Goal: Task Accomplishment & Management: Use online tool/utility

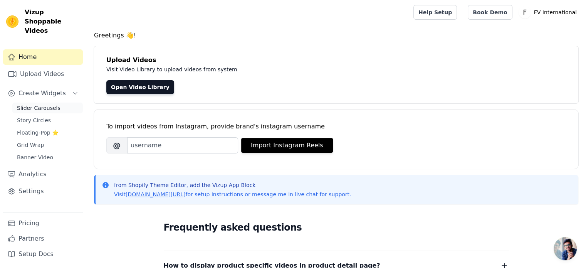
click at [27, 104] on span "Slider Carousels" at bounding box center [39, 108] width 44 height 8
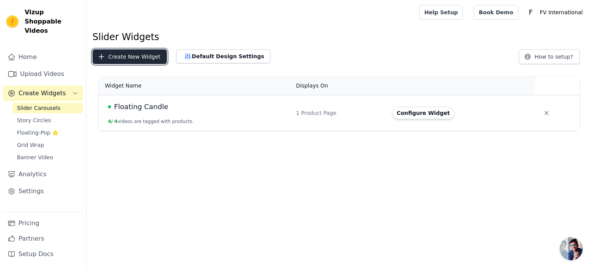
click at [143, 58] on button "Create New Widget" at bounding box center [129, 56] width 74 height 15
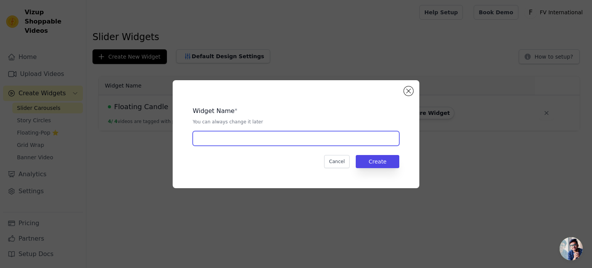
click at [245, 141] on input "text" at bounding box center [296, 138] width 207 height 15
type input "Vehicle Kit"
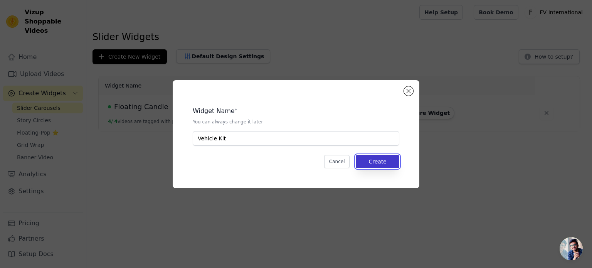
click at [375, 164] on button "Create" at bounding box center [378, 161] width 44 height 13
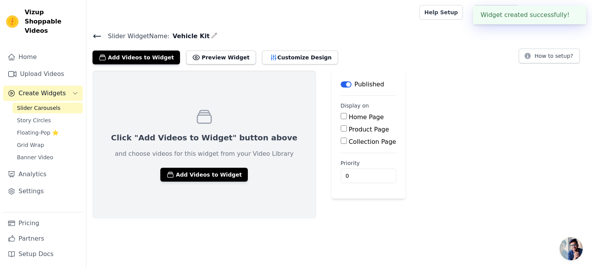
click at [349, 126] on label "Product Page" at bounding box center [369, 129] width 40 height 7
click at [341, 126] on input "Product Page" at bounding box center [344, 128] width 6 height 6
checkbox input "true"
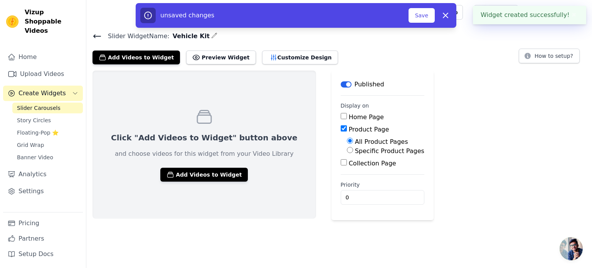
click at [355, 152] on label "Specific Product Pages" at bounding box center [389, 150] width 69 height 7
click at [347, 152] on input "Specific Product Pages" at bounding box center [350, 150] width 6 height 6
radio input "true"
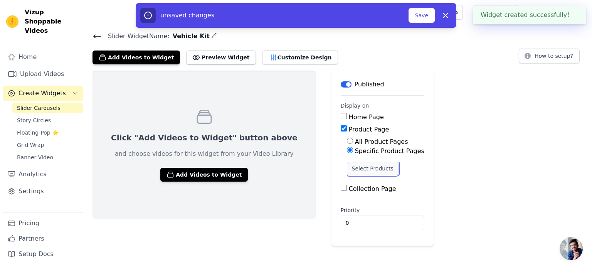
click at [347, 167] on button "Select Products" at bounding box center [373, 168] width 52 height 13
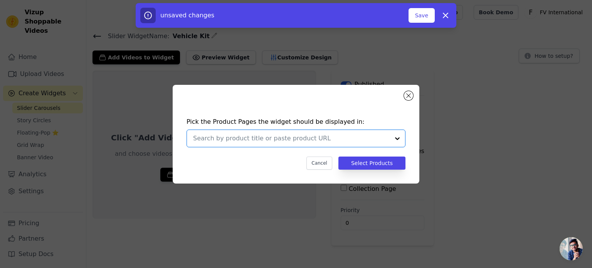
click at [256, 138] on input "text" at bounding box center [291, 138] width 197 height 9
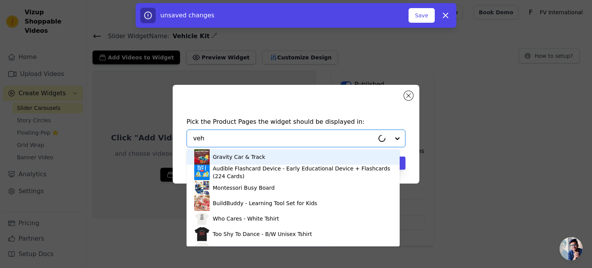
type input "vehi"
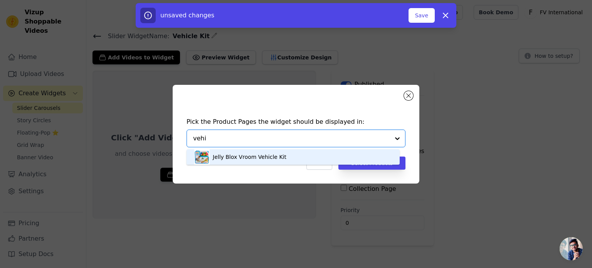
click at [261, 155] on div "Jelly Blox Vroom Vehicle Kit" at bounding box center [250, 157] width 74 height 8
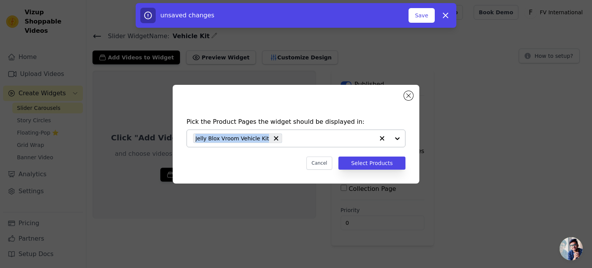
drag, startPoint x: 191, startPoint y: 137, endPoint x: 259, endPoint y: 142, distance: 68.4
click at [259, 142] on div "Jelly Blox Vroom Vehicle Kit" at bounding box center [296, 138] width 219 height 18
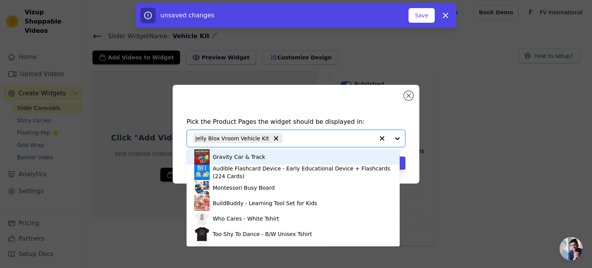
click at [409, 158] on div "Pick the Product Pages the widget should be displayed in: Gravity Car & Track A…" at bounding box center [296, 143] width 234 height 68
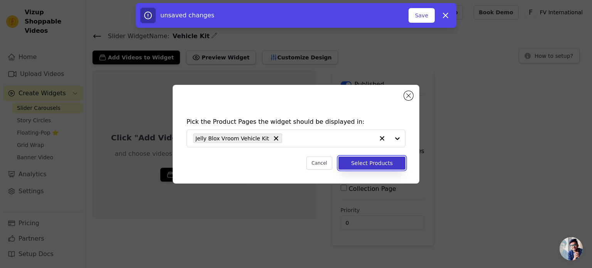
click at [401, 160] on button "Select Products" at bounding box center [371, 162] width 67 height 13
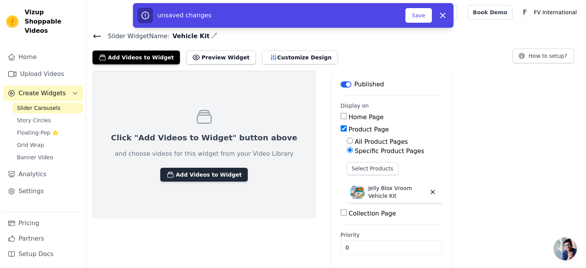
click at [208, 174] on button "Add Videos to Widget" at bounding box center [203, 175] width 87 height 14
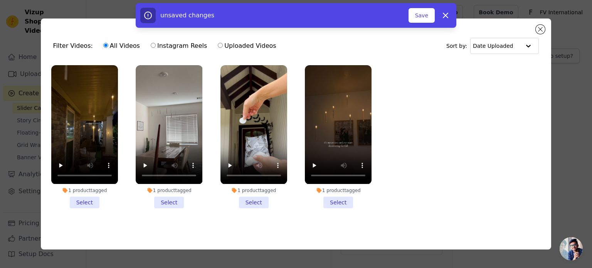
click at [536, 27] on div "unsaved changes Save Dismiss" at bounding box center [296, 15] width 592 height 25
click at [446, 14] on icon "button" at bounding box center [445, 15] width 9 height 9
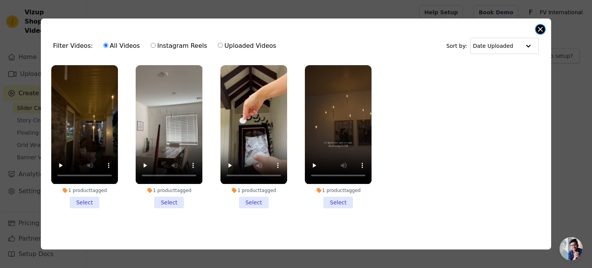
click at [540, 26] on button "Close modal" at bounding box center [540, 29] width 9 height 9
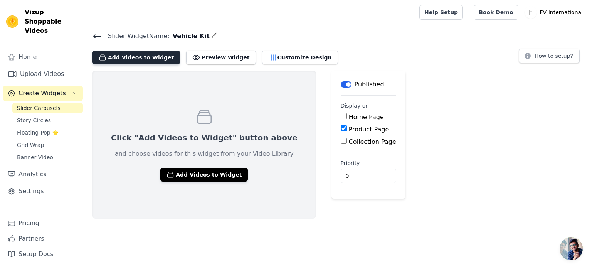
click at [131, 56] on button "Add Videos to Widget" at bounding box center [135, 57] width 87 height 14
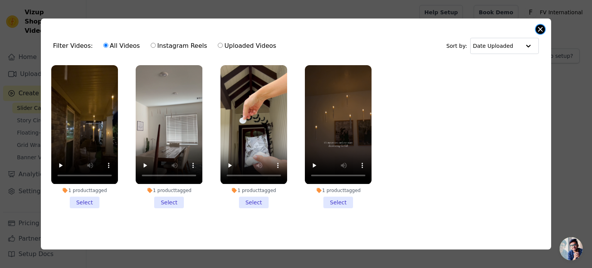
click at [538, 25] on button "Close modal" at bounding box center [540, 29] width 9 height 9
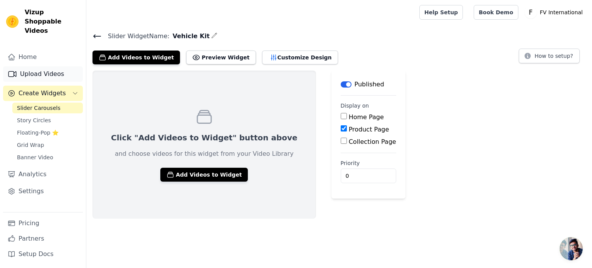
click at [43, 66] on link "Upload Videos" at bounding box center [43, 73] width 80 height 15
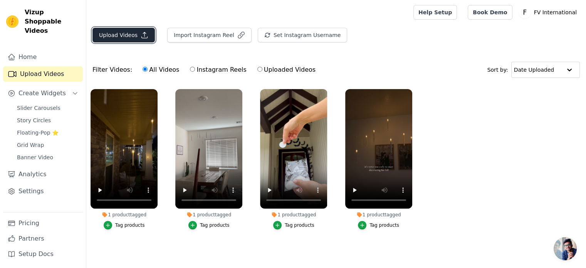
click at [142, 34] on icon "button" at bounding box center [145, 35] width 8 height 8
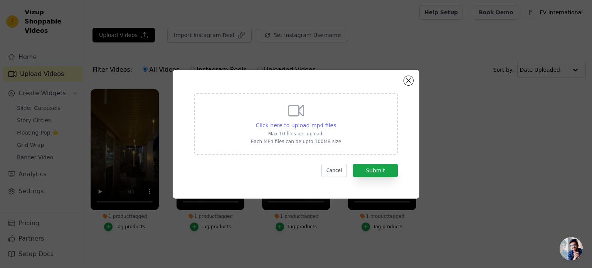
click at [307, 123] on span "Click here to upload mp4 files" at bounding box center [296, 125] width 81 height 6
click at [336, 121] on input "Click here to upload mp4 files Max 10 files per upload. Each MP4 files can be u…" at bounding box center [336, 121] width 0 height 0
